Goal: Transaction & Acquisition: Obtain resource

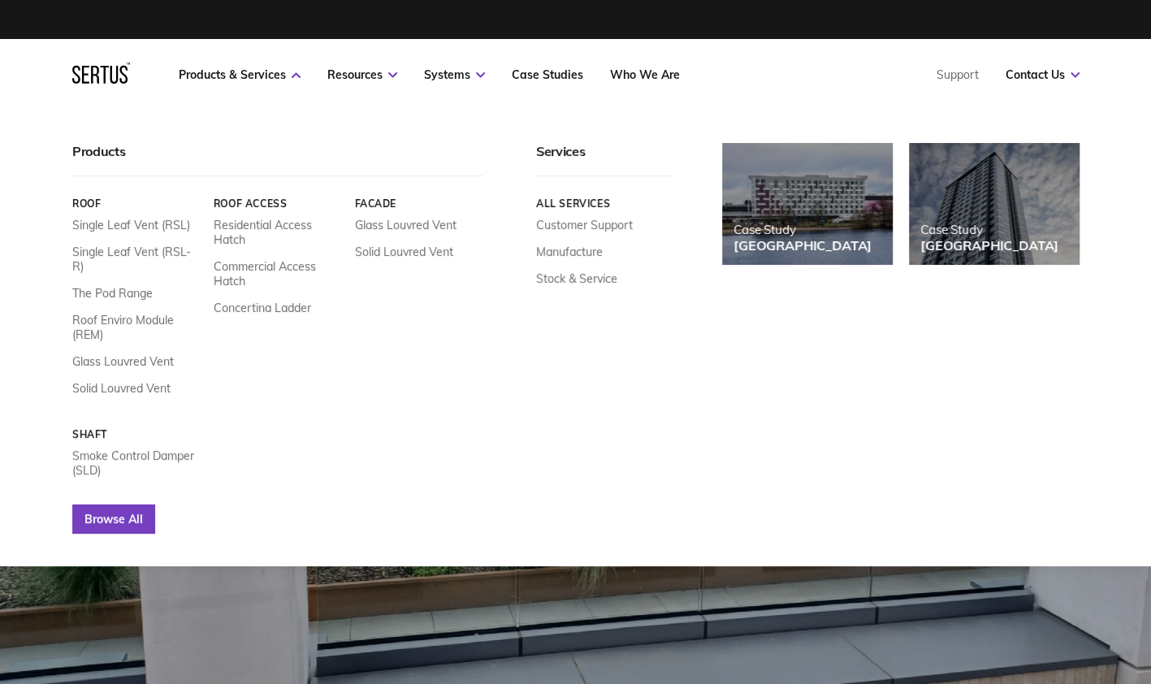
click at [120, 507] on link "Browse All" at bounding box center [113, 518] width 83 height 29
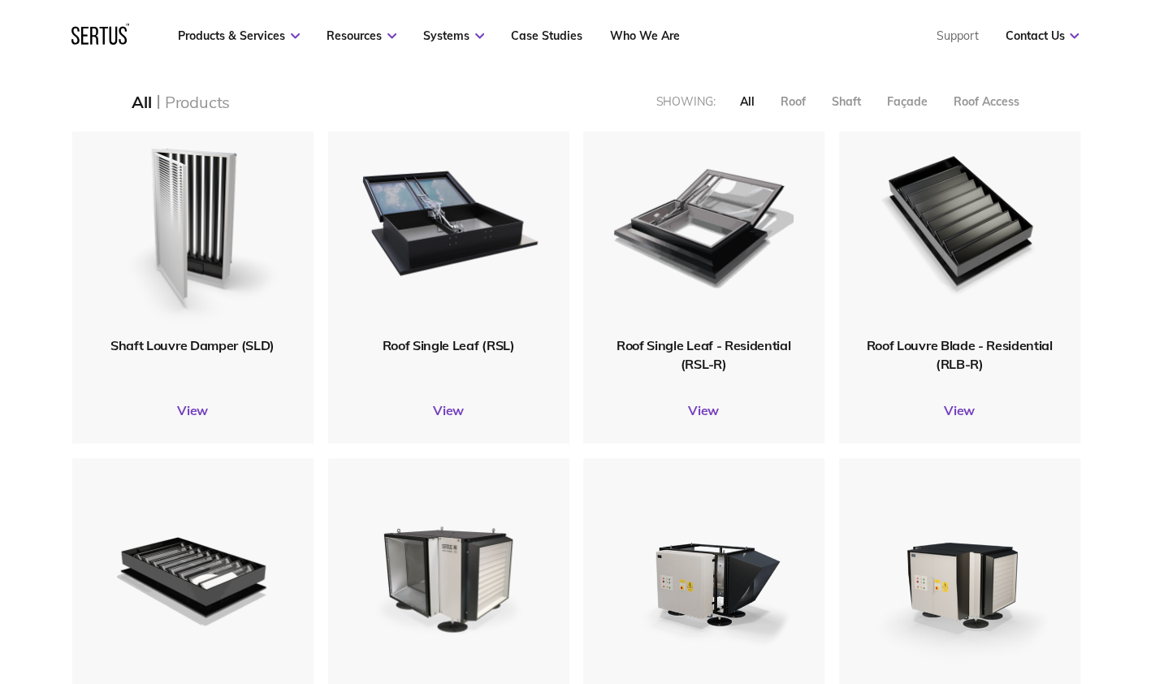
scroll to position [422, 0]
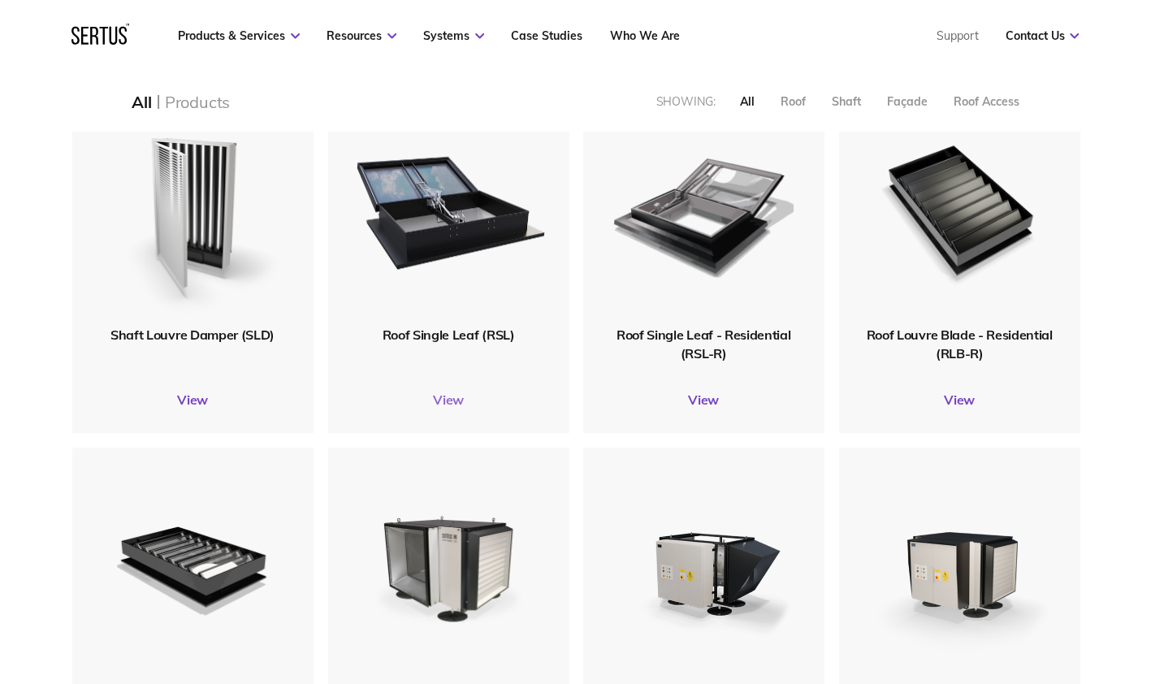
click at [452, 400] on link "View" at bounding box center [448, 400] width 241 height 16
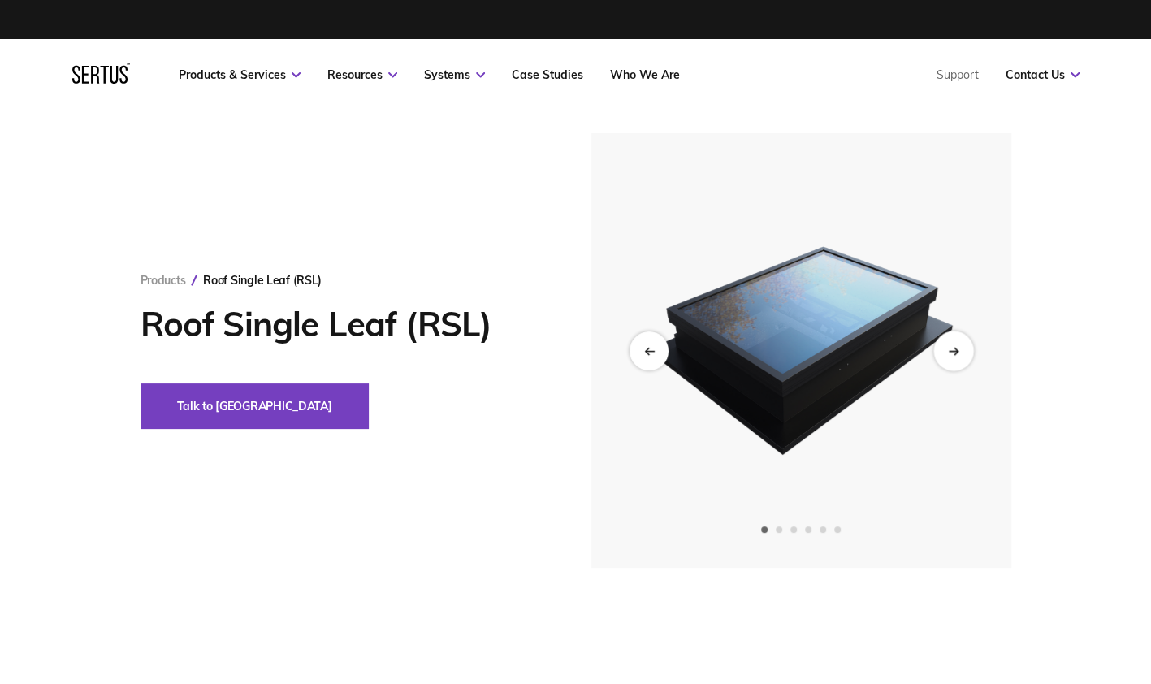
click at [950, 356] on div "Next slide" at bounding box center [953, 351] width 40 height 40
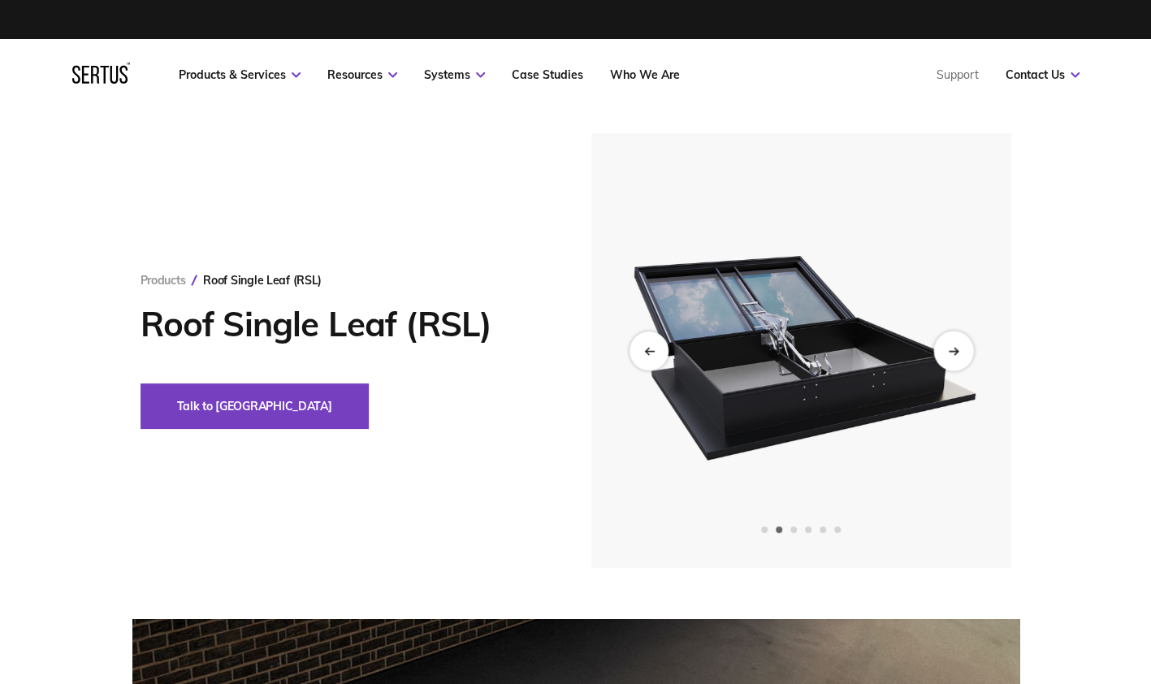
click at [950, 356] on div "Next slide" at bounding box center [953, 351] width 40 height 40
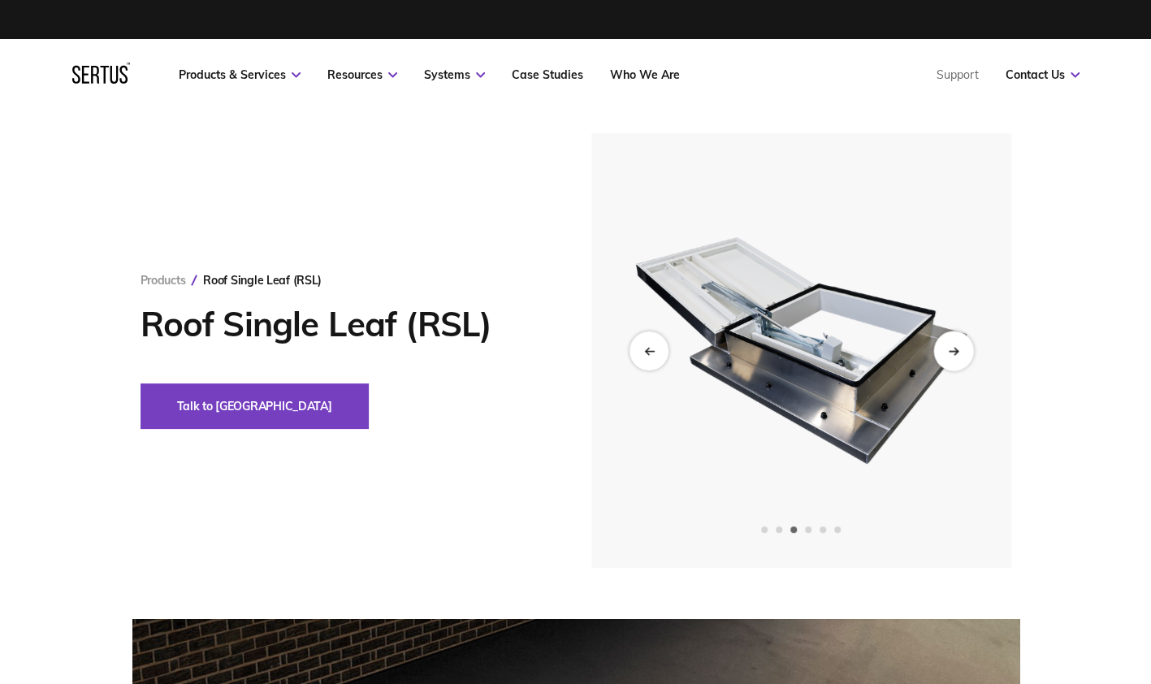
click at [950, 356] on div "Next slide" at bounding box center [953, 351] width 40 height 40
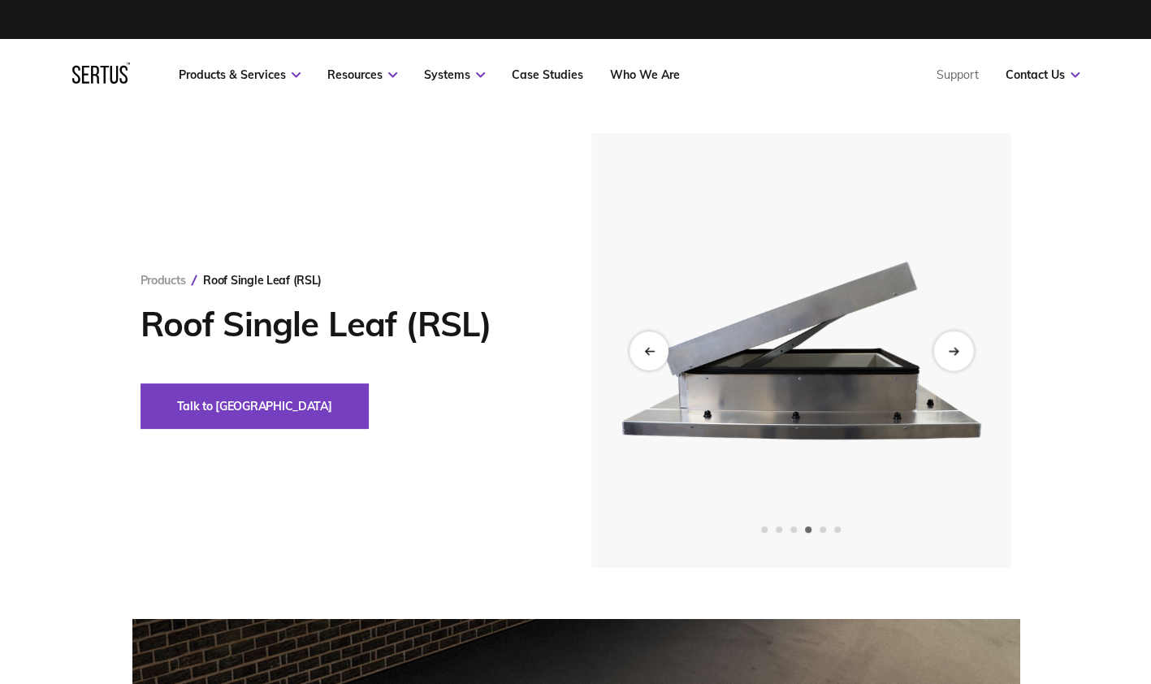
click at [950, 356] on div "Next slide" at bounding box center [953, 351] width 40 height 40
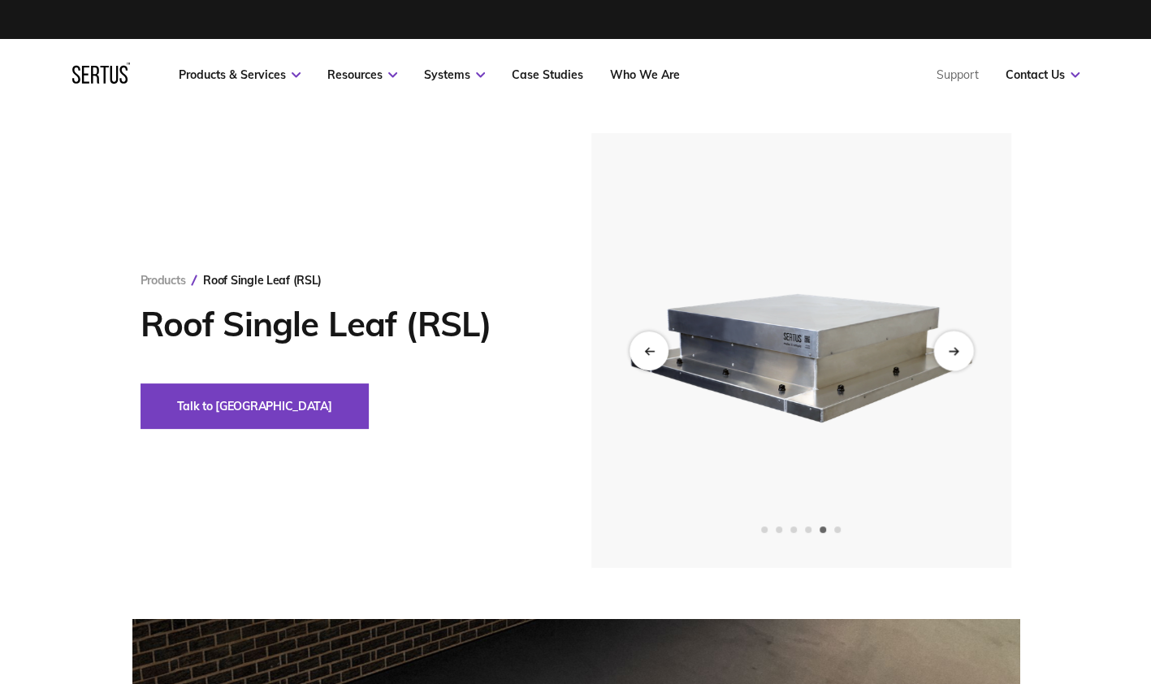
click at [950, 356] on div "Next slide" at bounding box center [953, 351] width 40 height 40
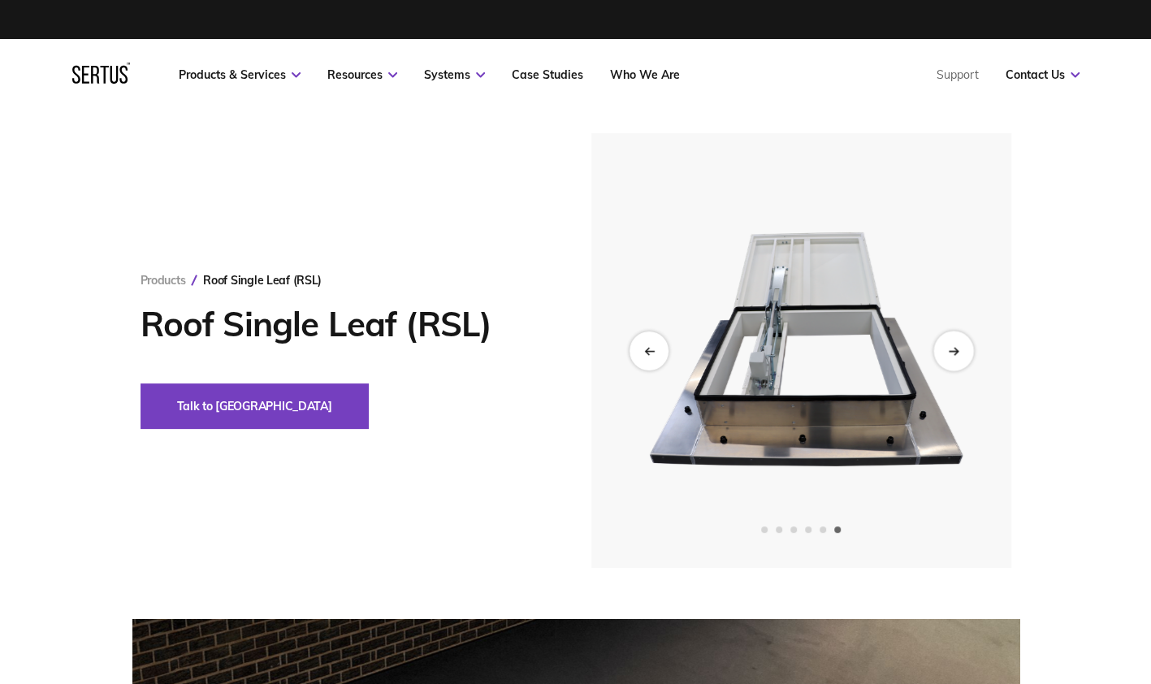
click at [950, 356] on div "Next slide" at bounding box center [953, 351] width 40 height 40
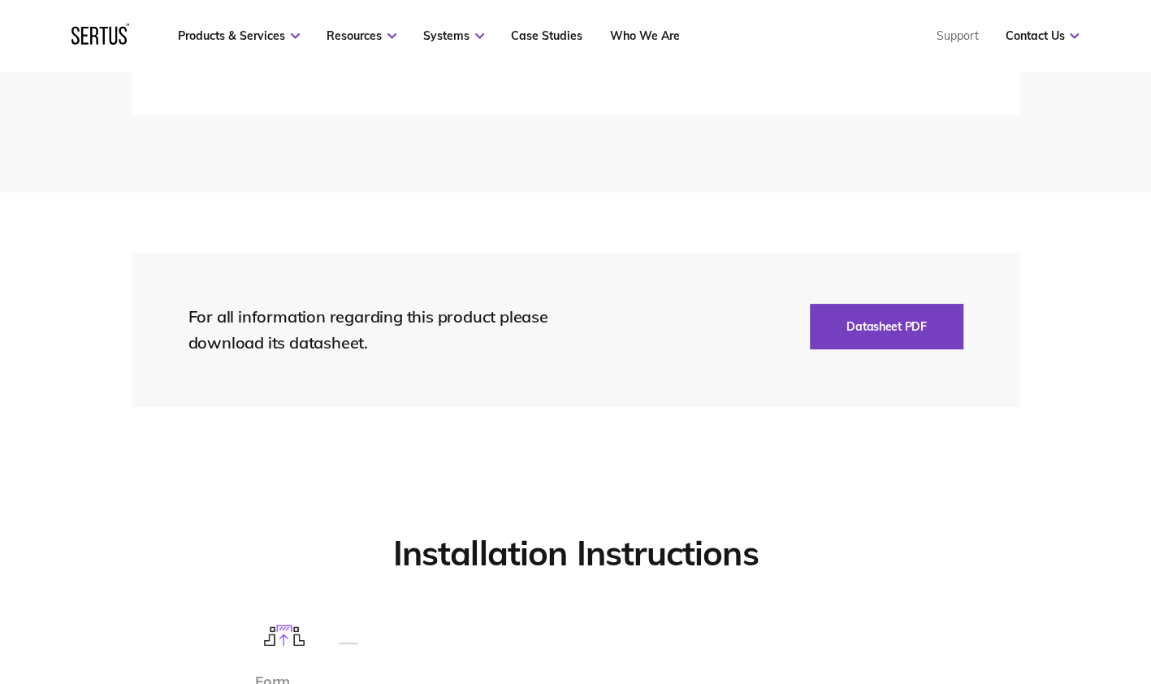
scroll to position [3520, 0]
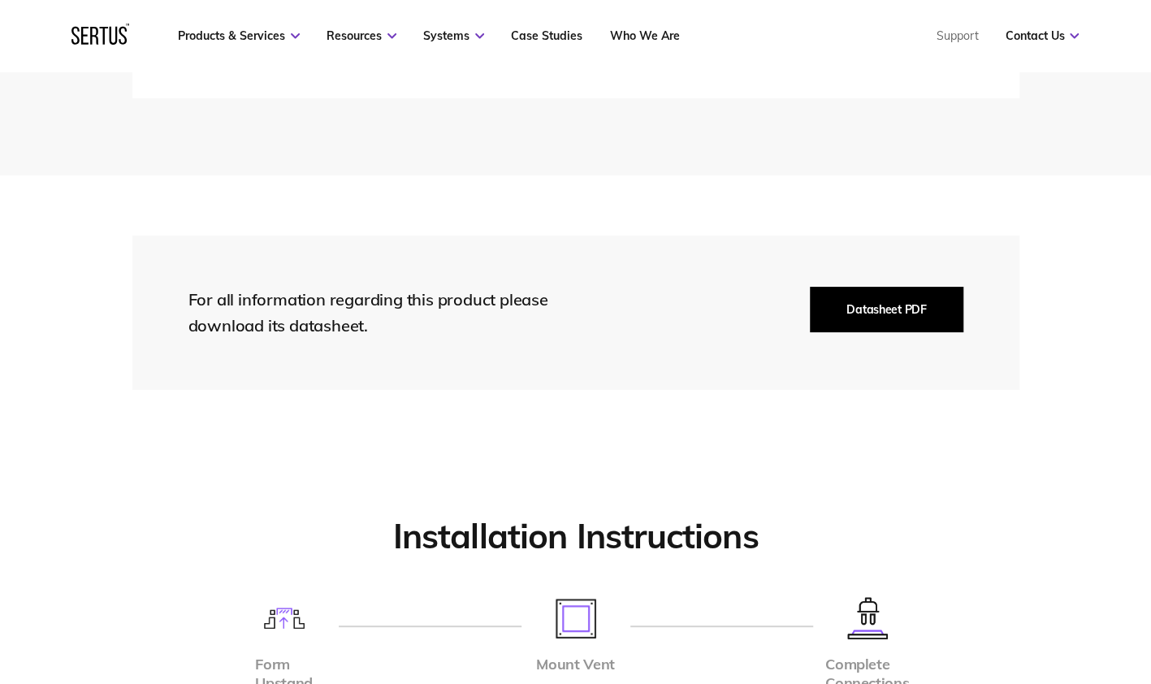
click at [872, 310] on button "Datasheet PDF" at bounding box center [886, 309] width 153 height 45
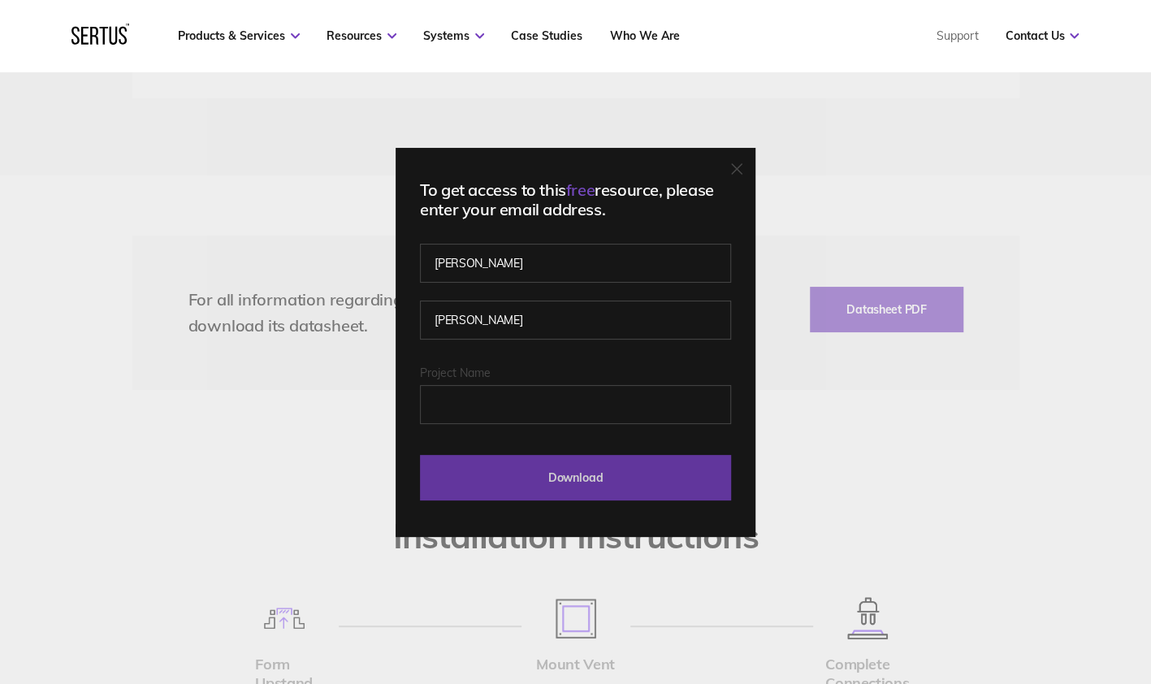
click at [590, 468] on input "Download" at bounding box center [575, 477] width 311 height 45
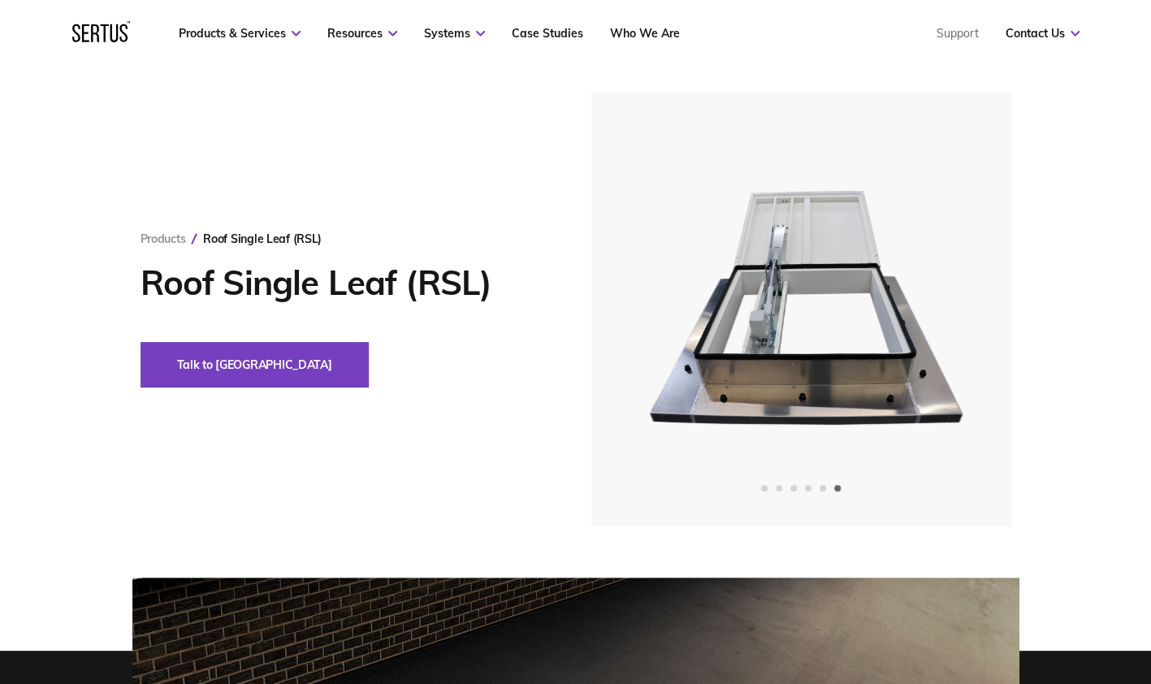
scroll to position [19, 0]
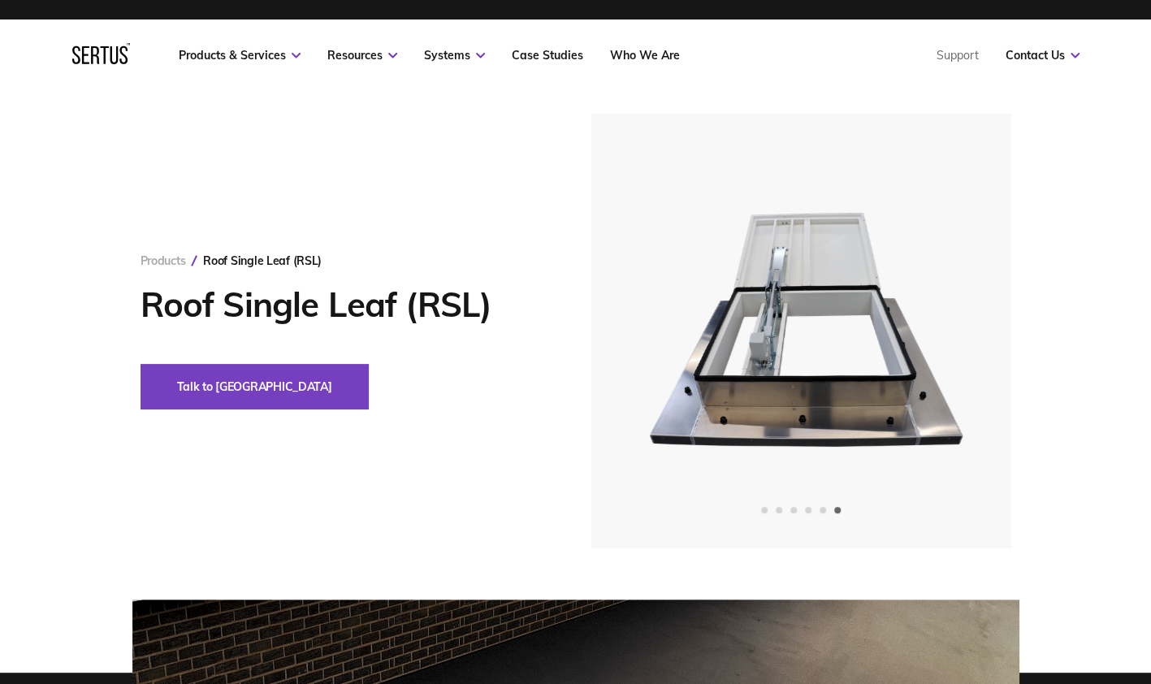
click at [164, 260] on link "Products" at bounding box center [163, 260] width 45 height 15
